Goal: Task Accomplishment & Management: Manage account settings

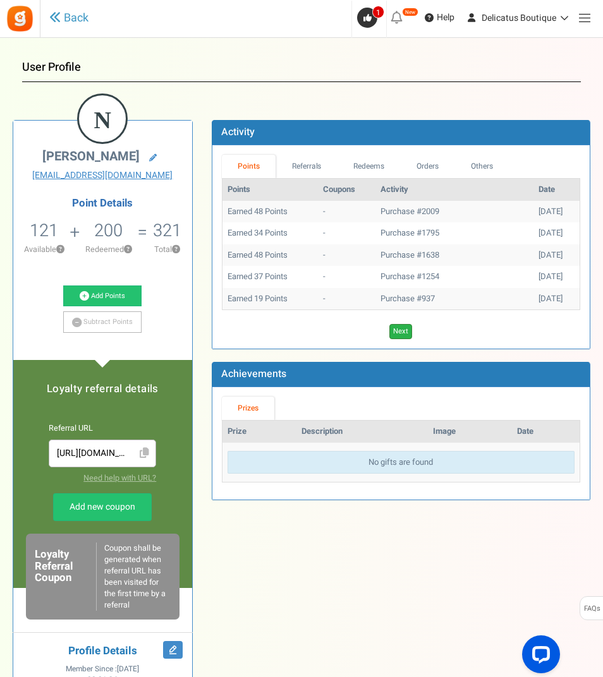
click at [402, 329] on link "Next" at bounding box center [400, 331] width 23 height 15
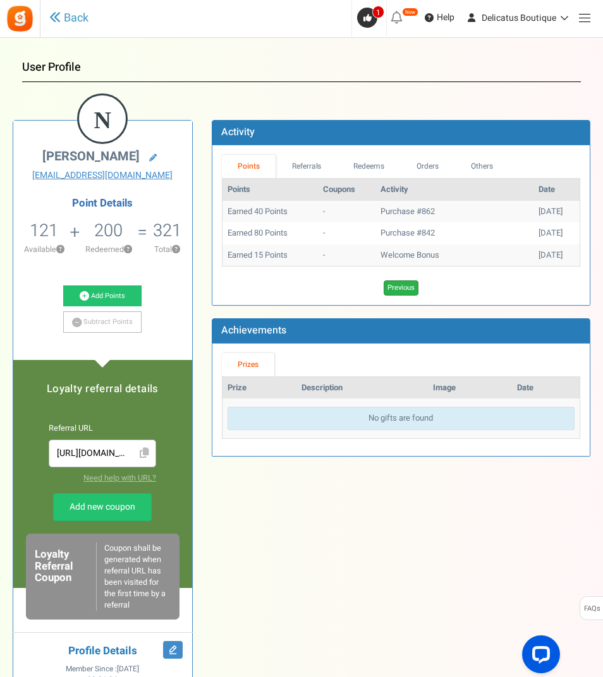
click at [401, 287] on link "Previous" at bounding box center [401, 288] width 35 height 15
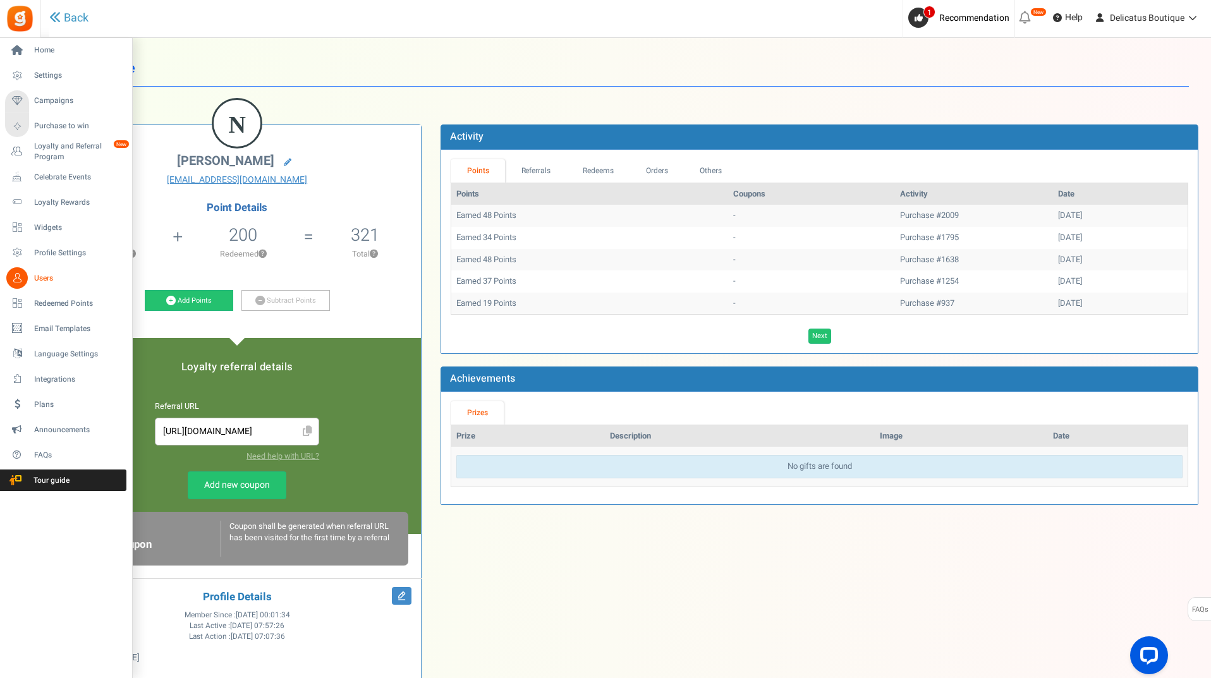
click at [22, 279] on icon at bounding box center [16, 277] width 21 height 21
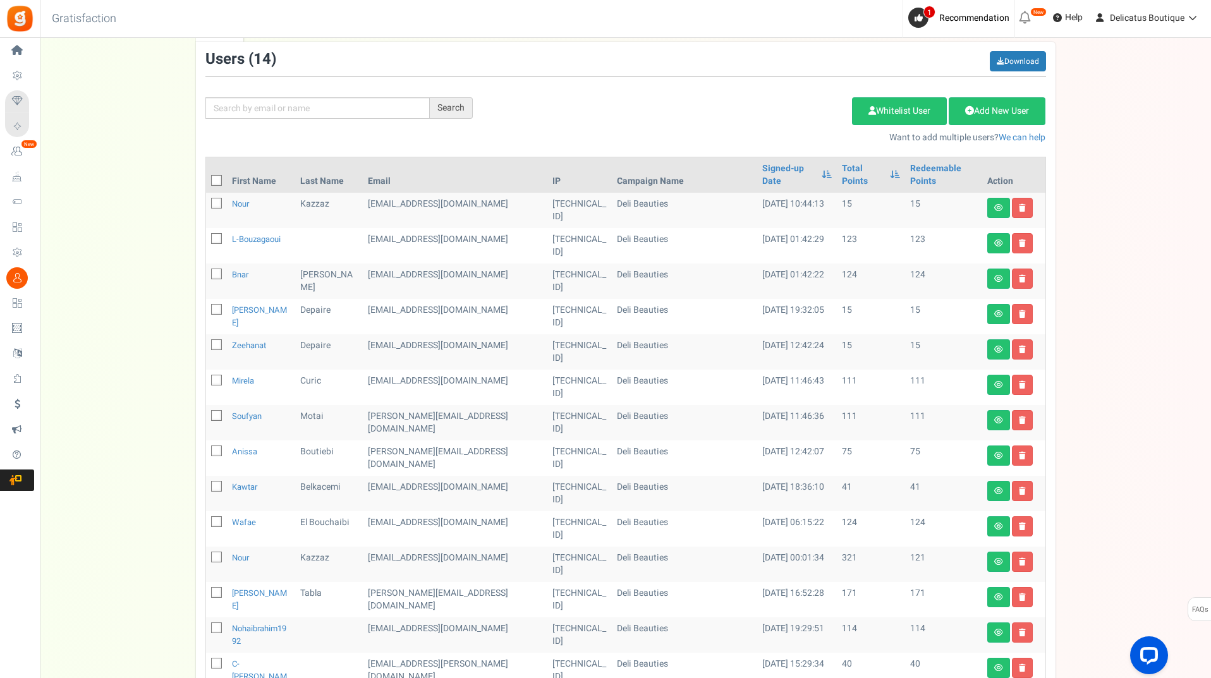
scroll to position [126, 0]
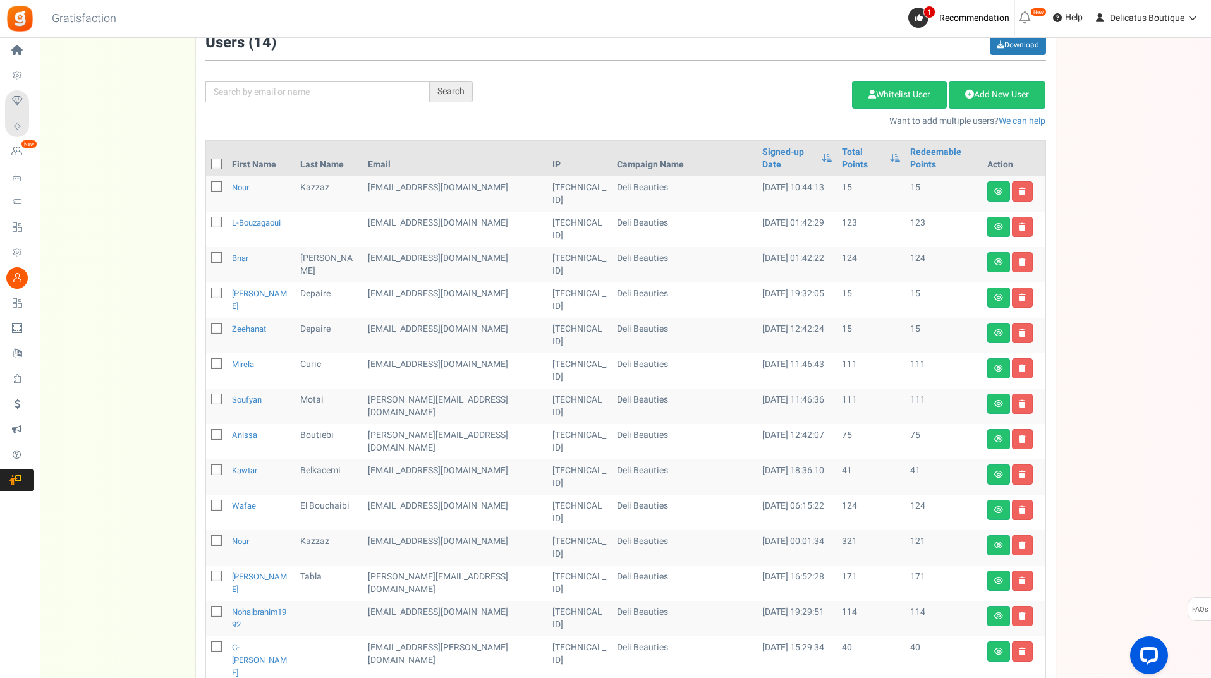
click at [218, 183] on icon at bounding box center [217, 187] width 8 height 8
click at [207, 184] on input "checkbox" at bounding box center [202, 188] width 8 height 8
checkbox input "true"
click at [602, 181] on link at bounding box center [1022, 191] width 21 height 20
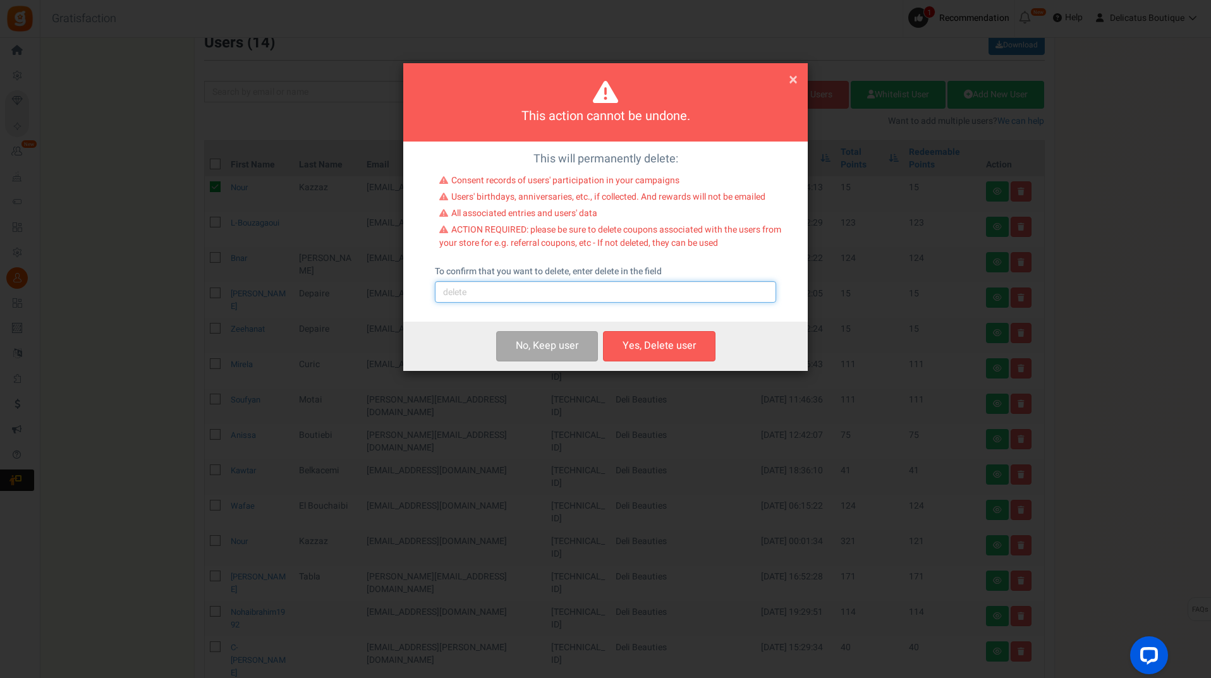
click at [588, 295] on input "text" at bounding box center [605, 291] width 341 height 21
type input "delete"
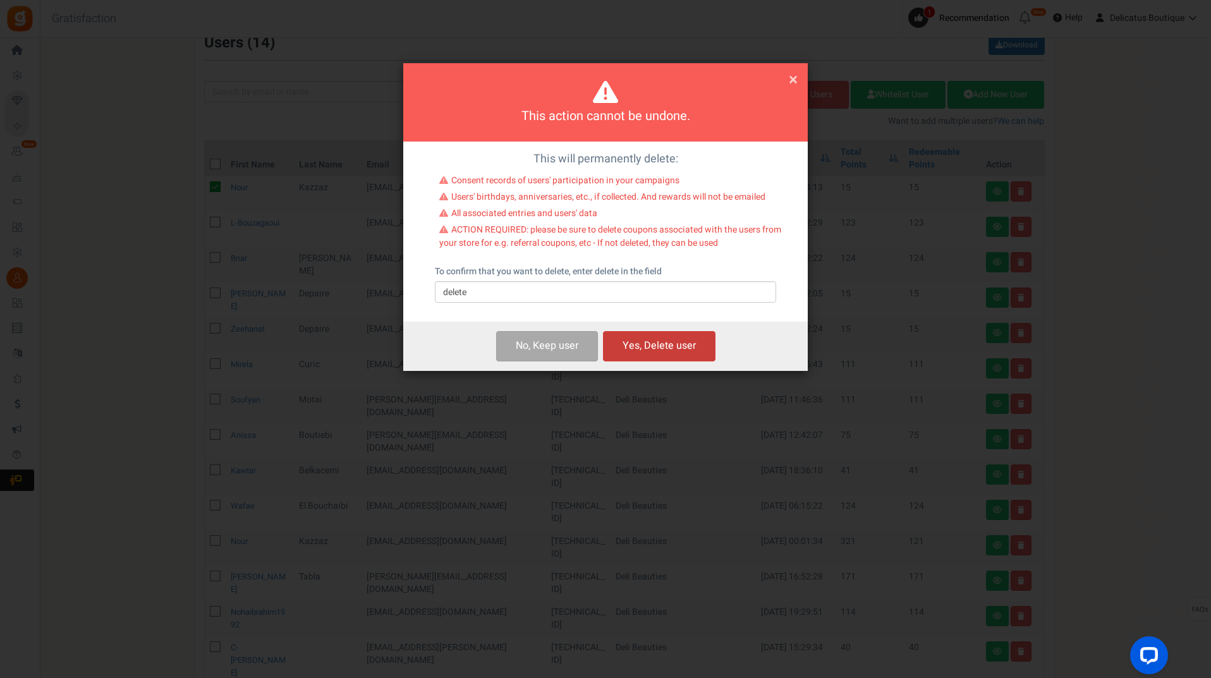
click at [602, 347] on button "Yes, Delete user" at bounding box center [659, 346] width 112 height 30
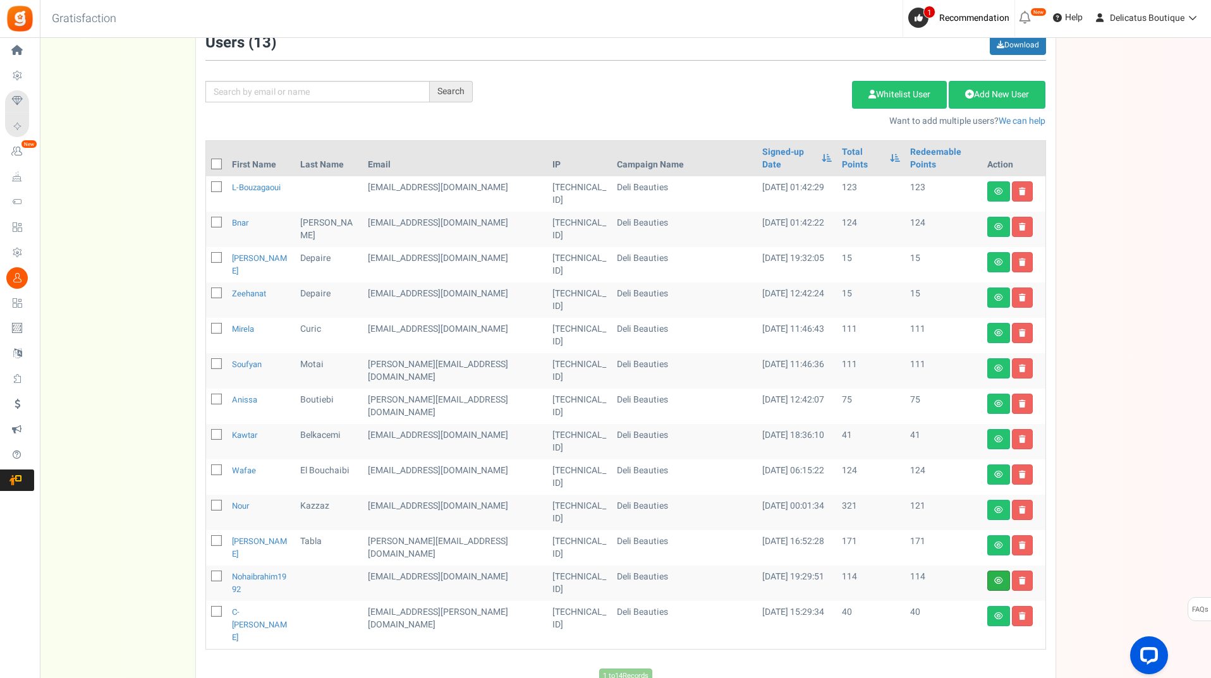
click at [602, 571] on link at bounding box center [998, 581] width 23 height 20
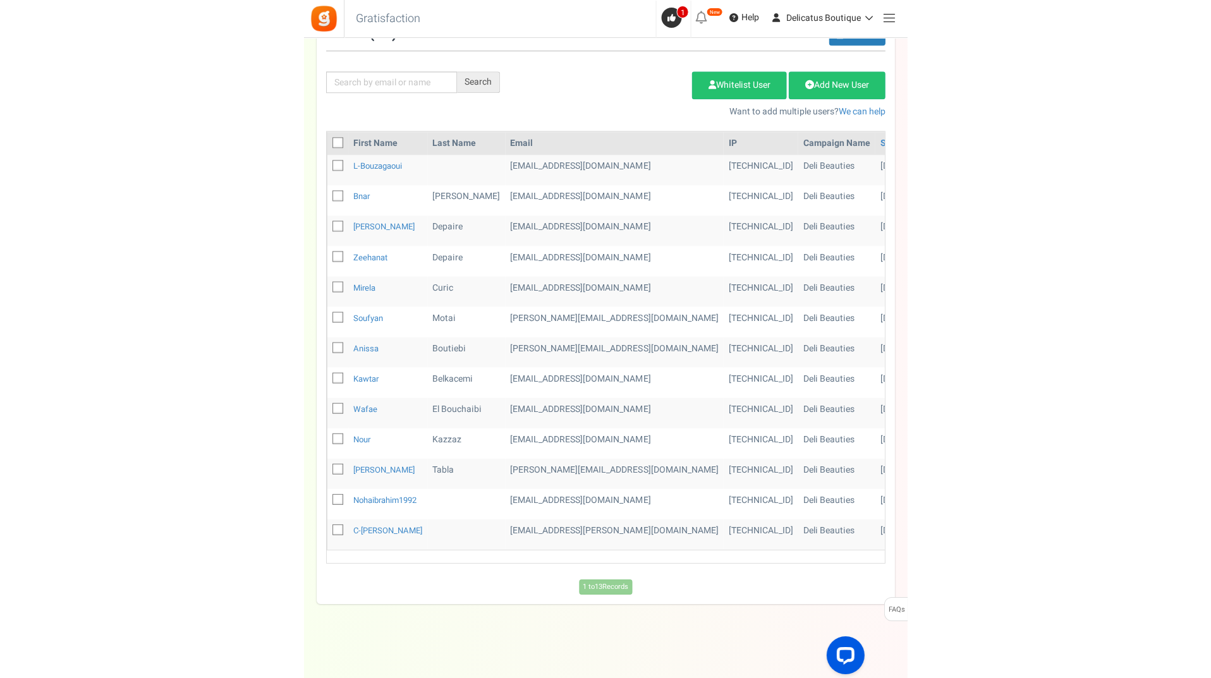
scroll to position [88, 0]
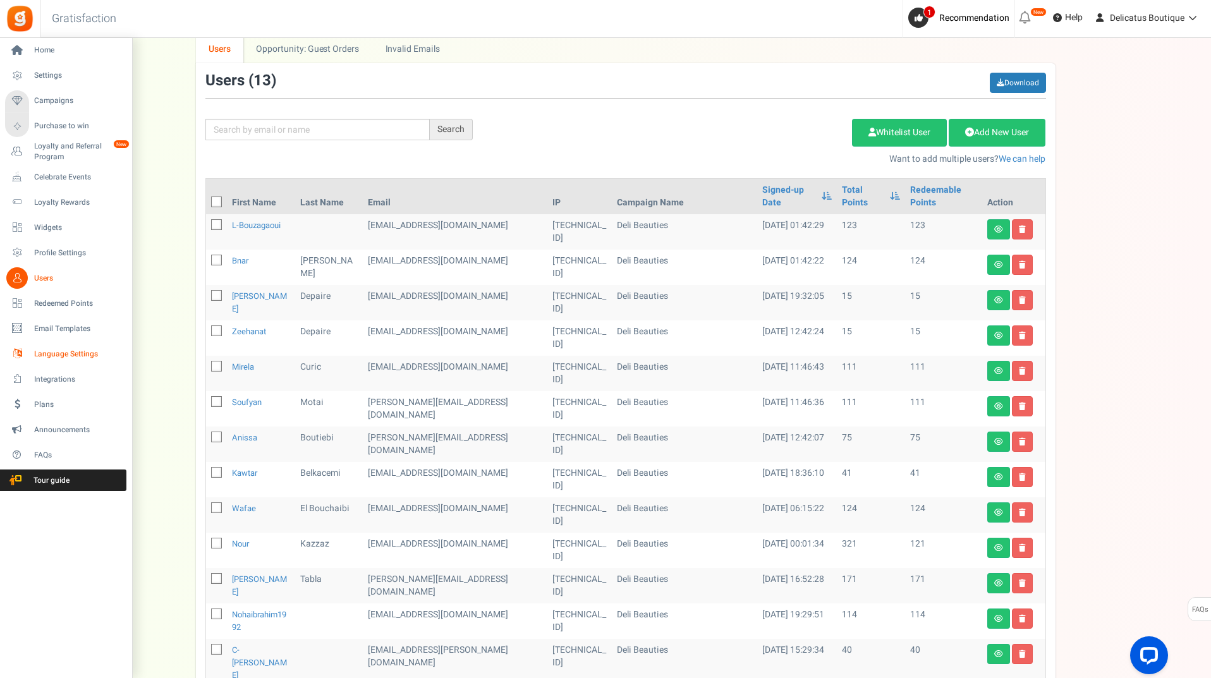
click at [65, 358] on span "Language Settings" at bounding box center [78, 354] width 88 height 11
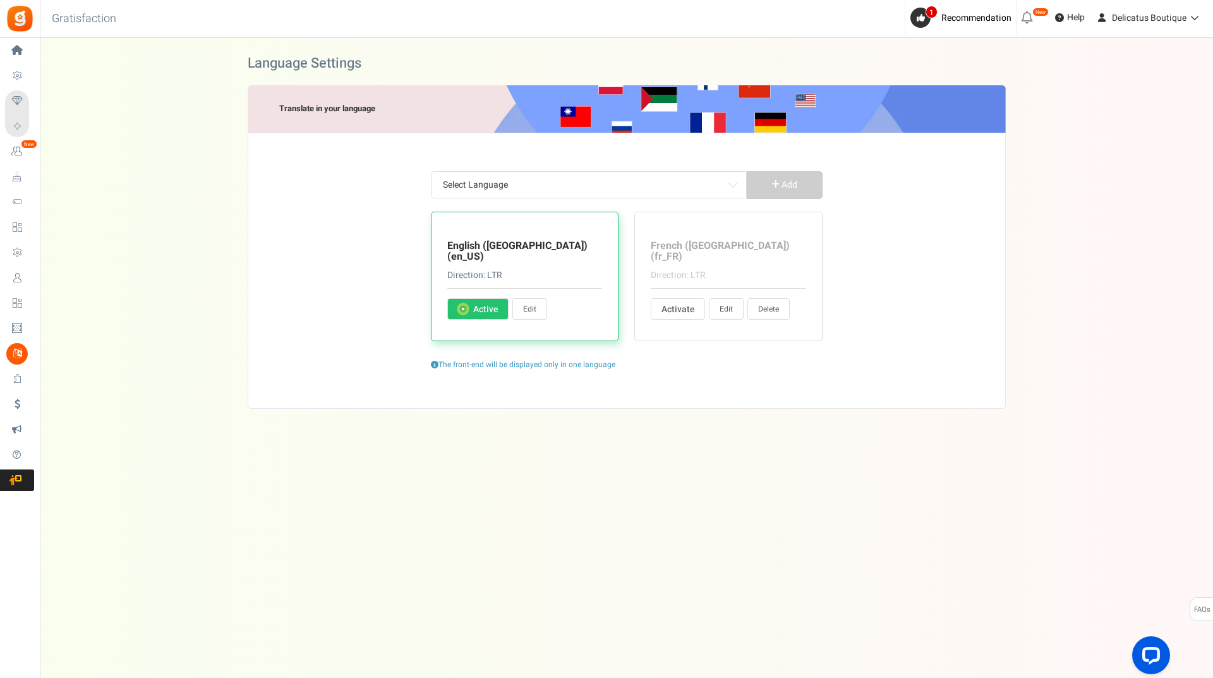
click at [602, 471] on div "Under maintenance we will be back soon We apologize for any inconvenience. The …" at bounding box center [626, 314] width 1173 height 552
